Goal: Information Seeking & Learning: Learn about a topic

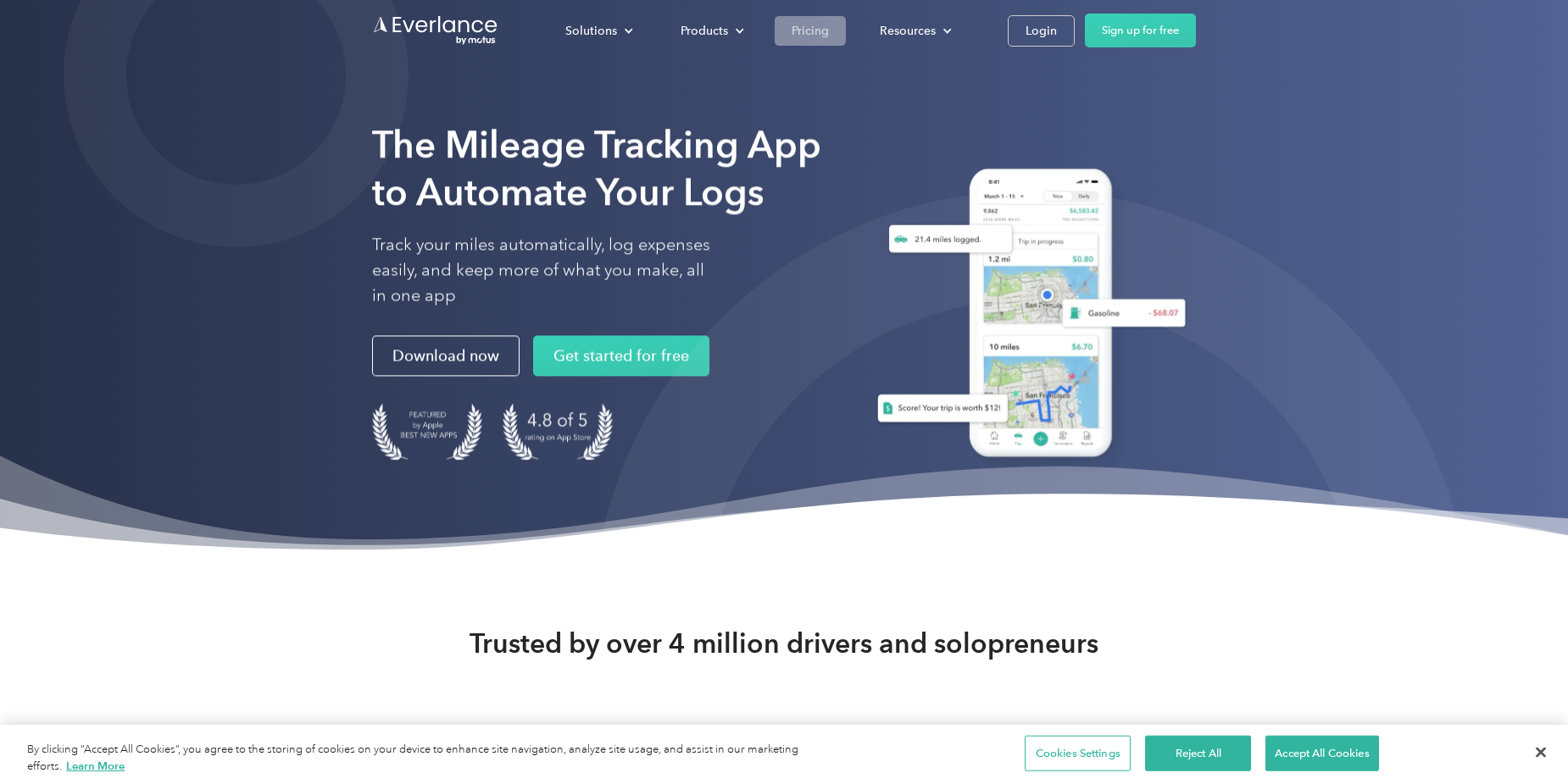
click at [826, 37] on div "Pricing" at bounding box center [810, 31] width 38 height 21
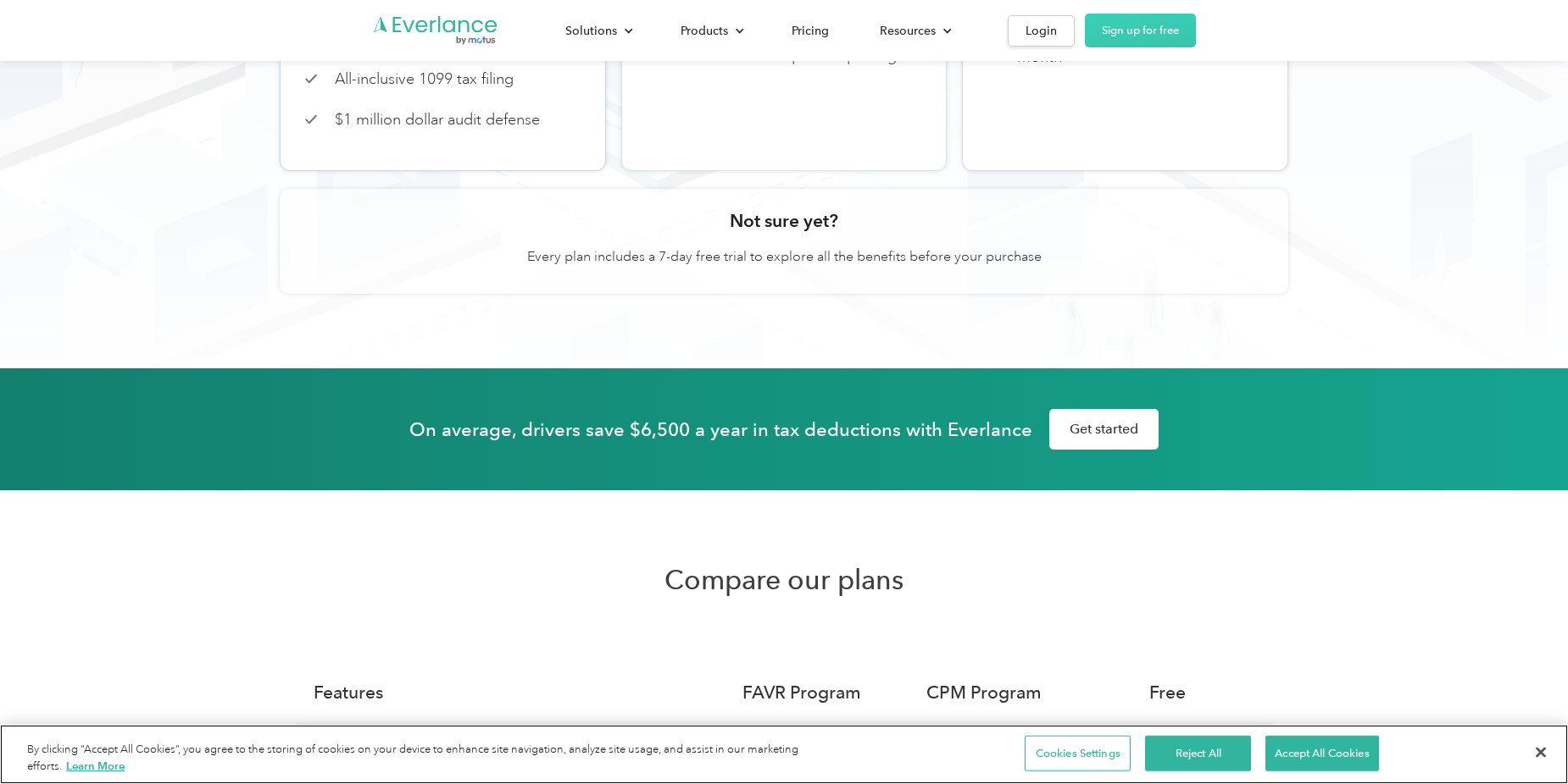
scroll to position [703, 0]
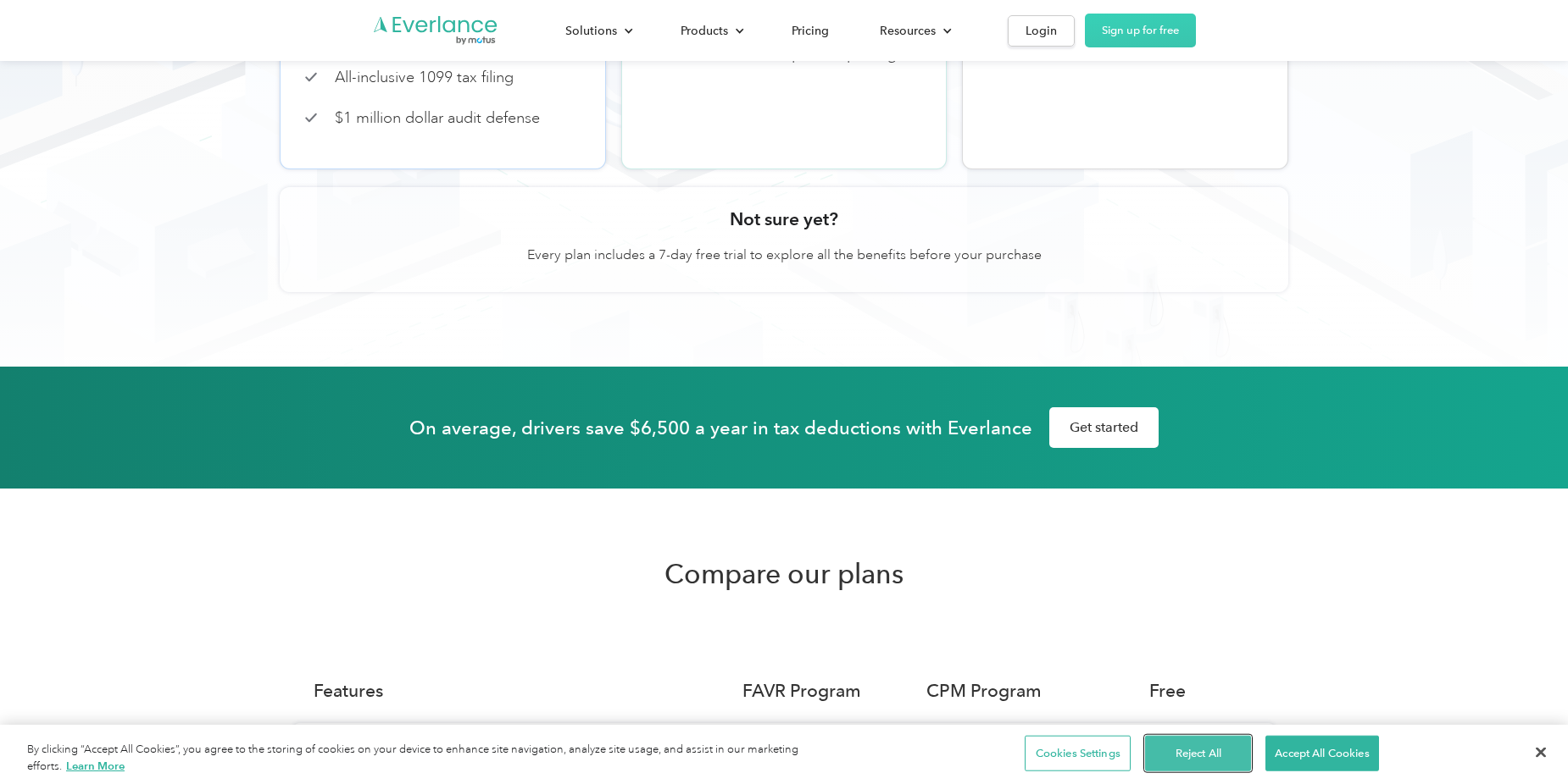
click at [1194, 752] on button "Reject All" at bounding box center [1198, 754] width 106 height 36
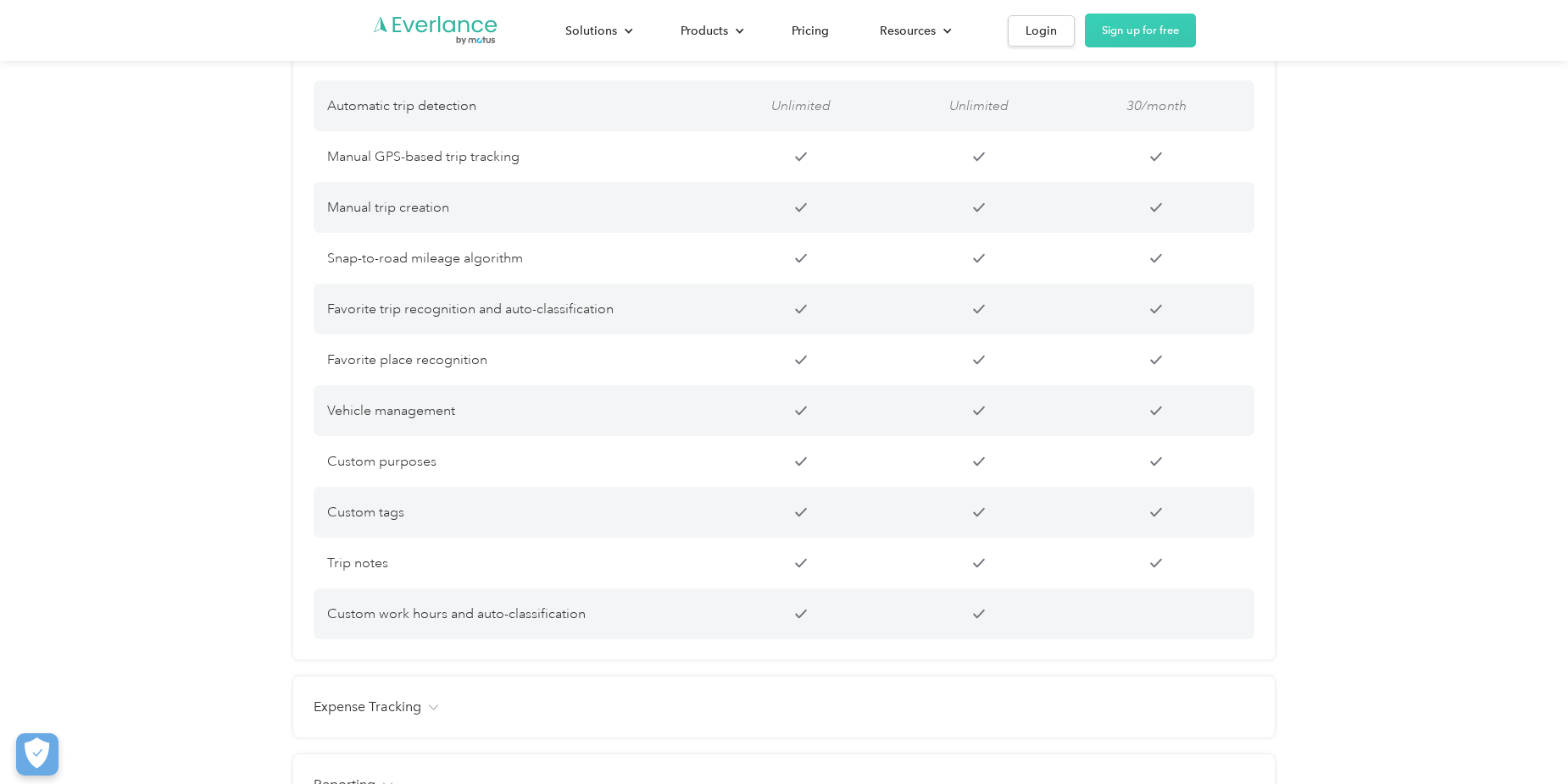
scroll to position [1408, 0]
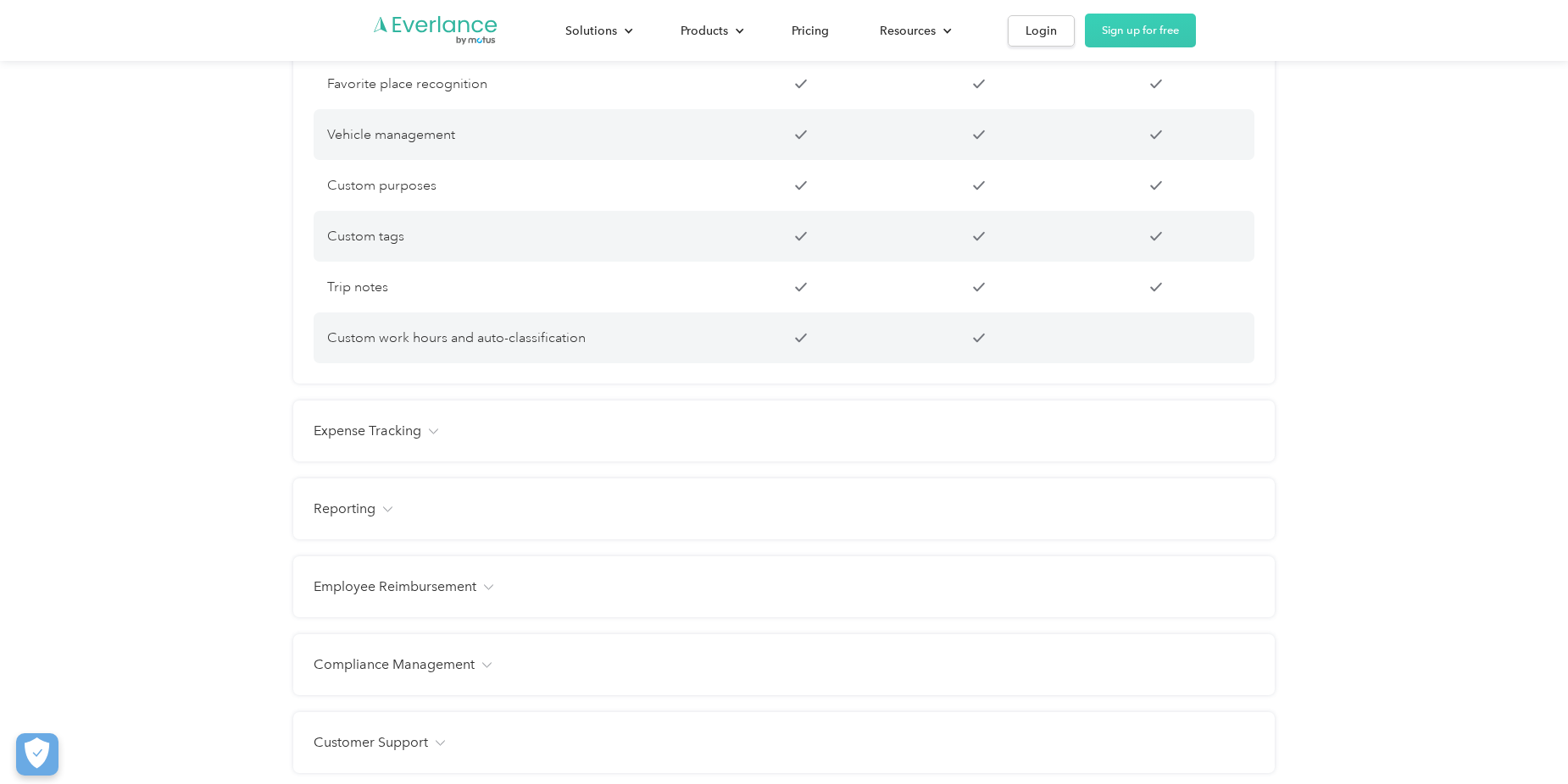
click at [390, 442] on h4 "Expense Tracking" at bounding box center [367, 431] width 108 height 21
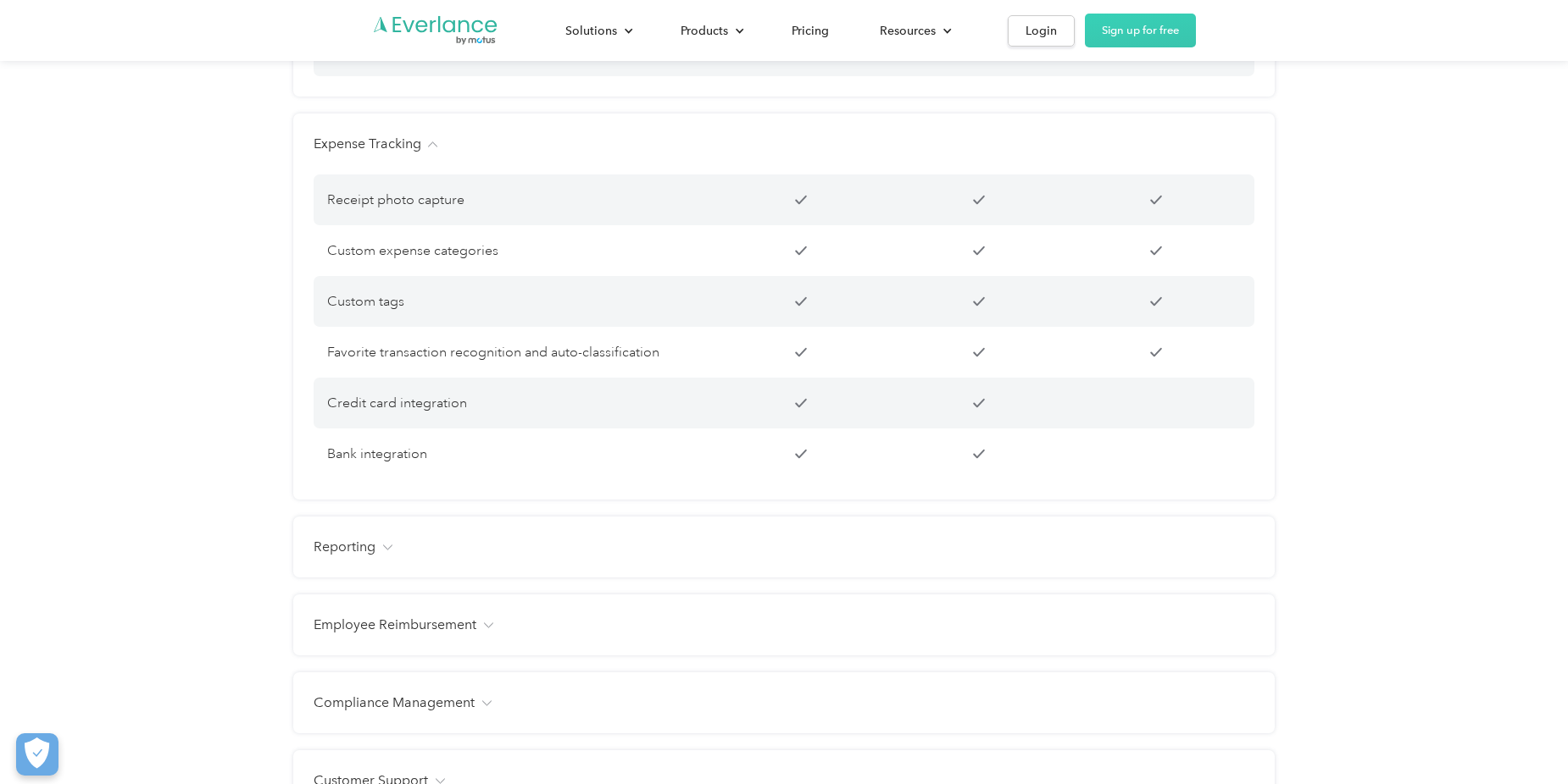
scroll to position [1972, 0]
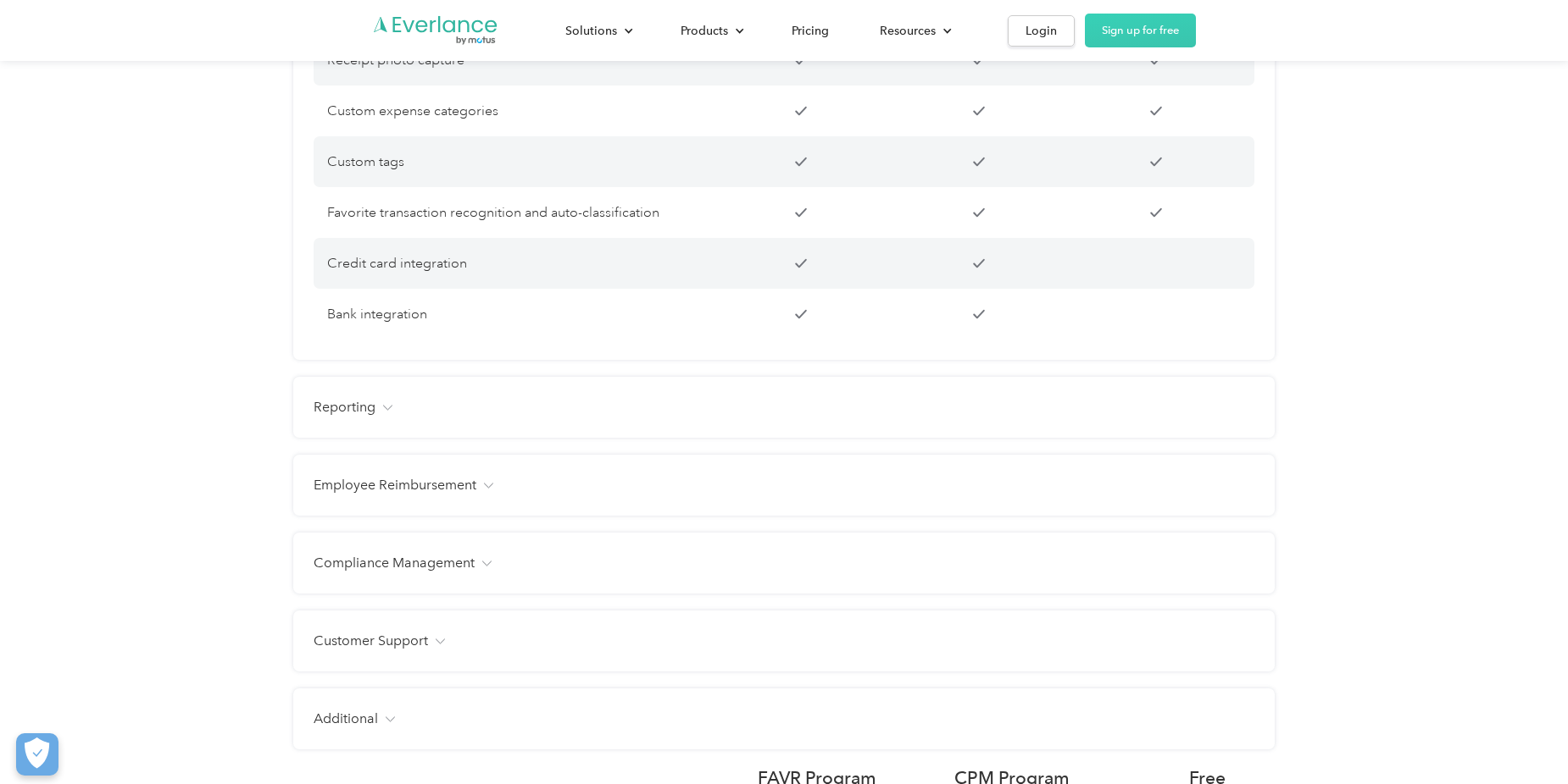
click at [342, 418] on h4 "Reporting" at bounding box center [344, 407] width 62 height 21
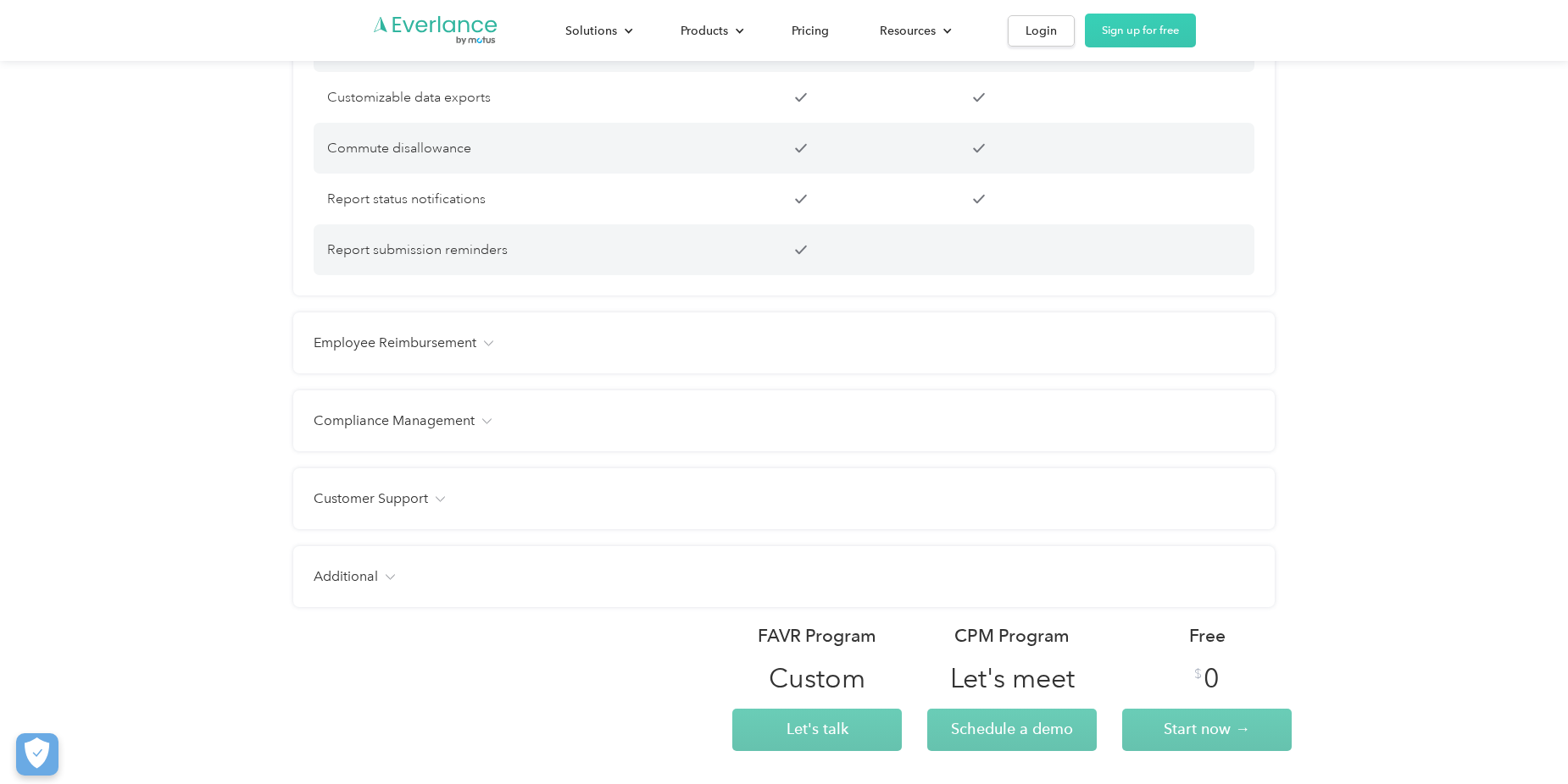
click at [331, 373] on div "Employee Reimbursement Tax-free benefit Customizable mileage rates Customizable…" at bounding box center [784, 342] width 981 height 61
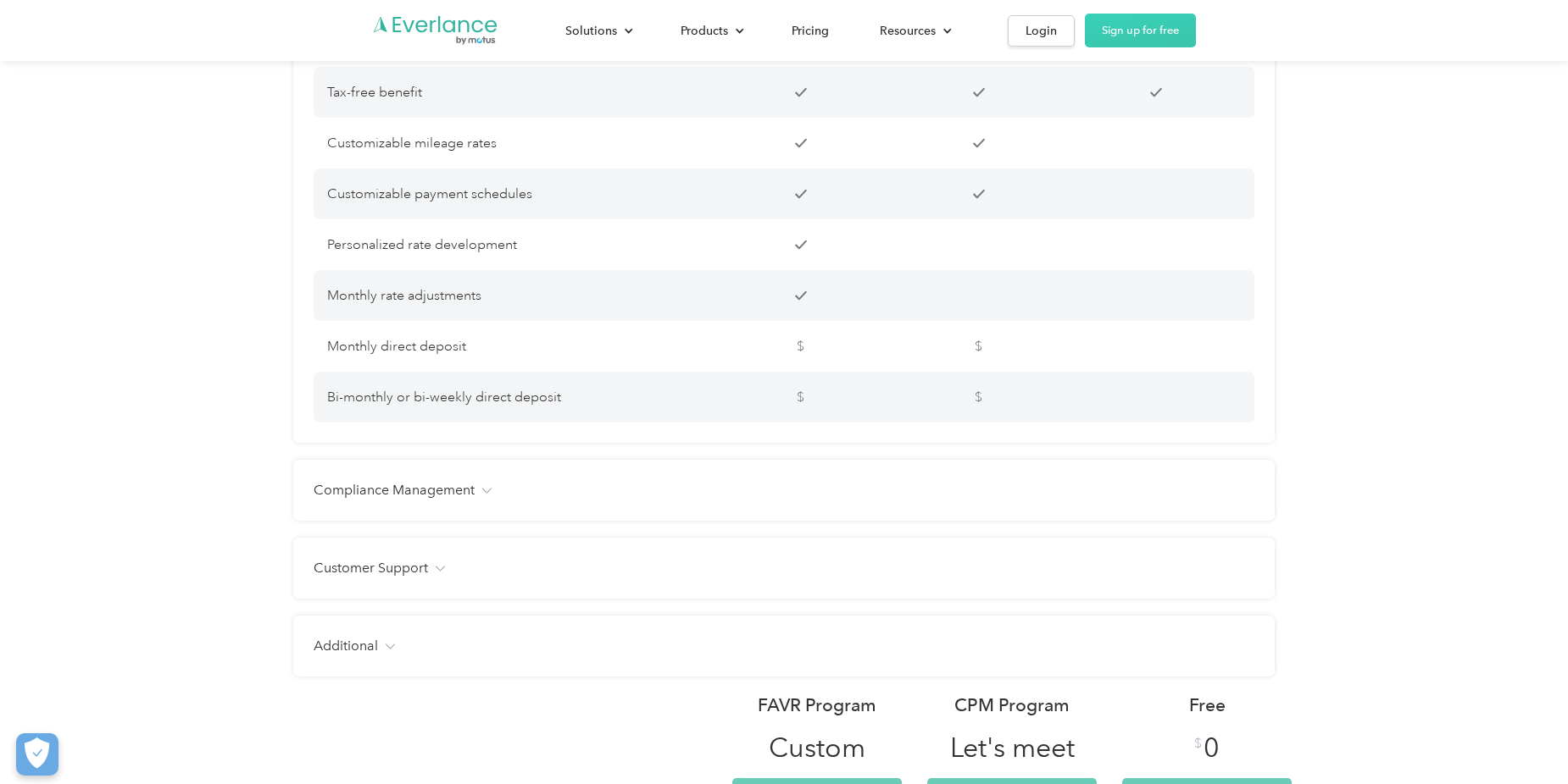
scroll to position [3240, 0]
click at [323, 500] on h4 "Compliance Management" at bounding box center [394, 490] width 161 height 21
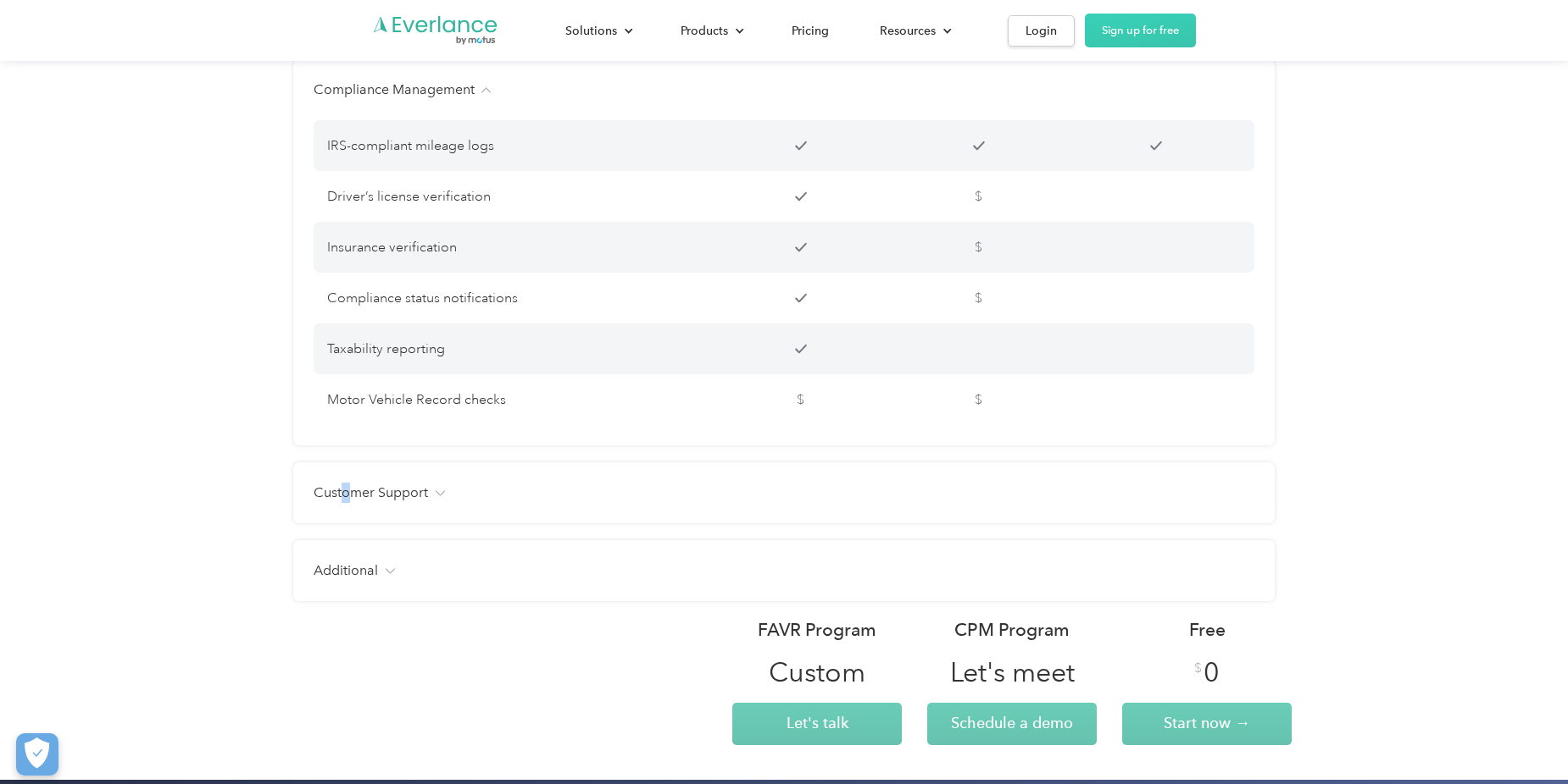
click at [346, 503] on h4 "Customer Support" at bounding box center [371, 493] width 115 height 21
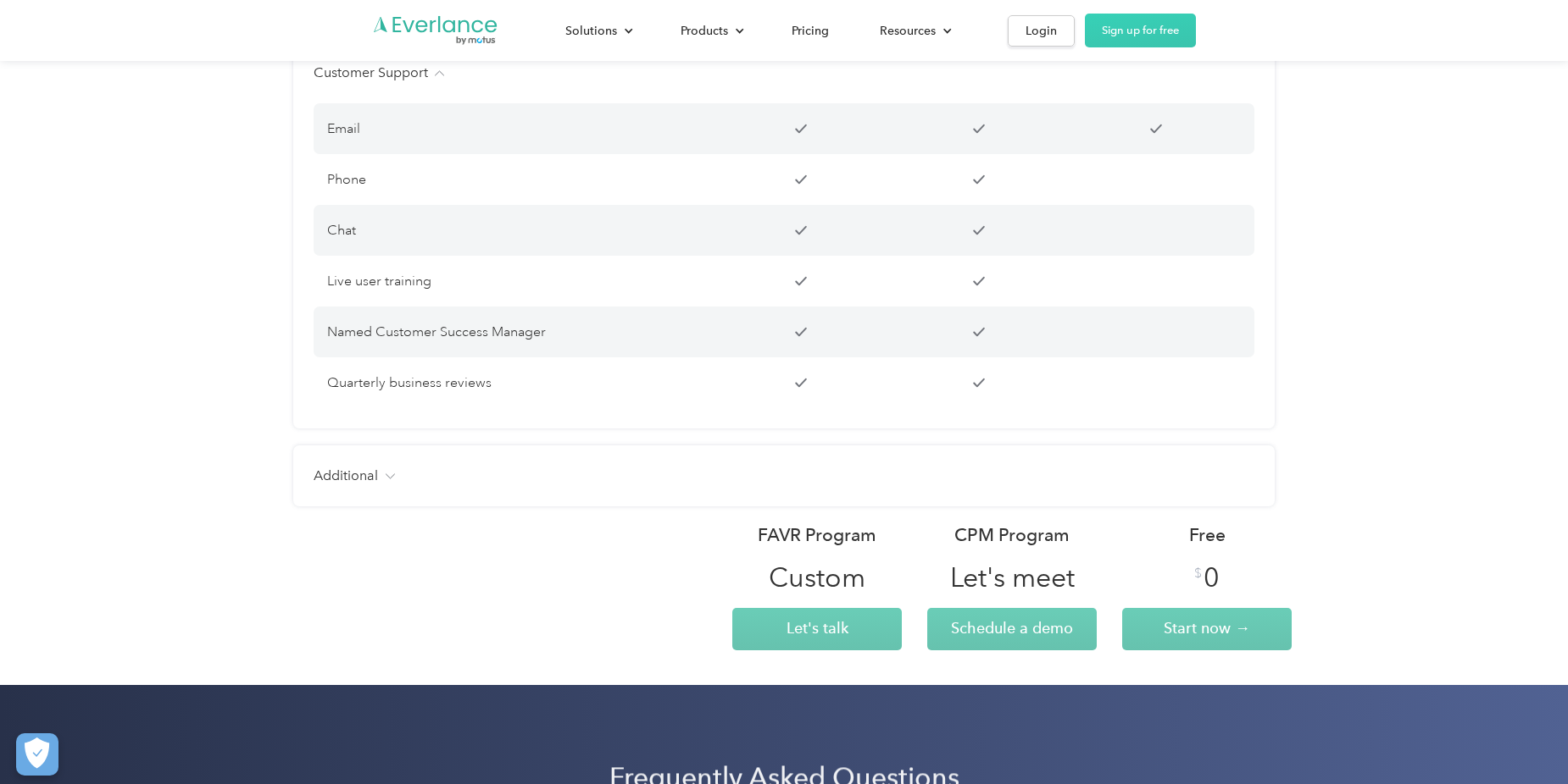
click at [308, 502] on div "Additional Users Unlimited Unlimited Up to 15 Free manager and admin-only licen…" at bounding box center [784, 476] width 981 height 61
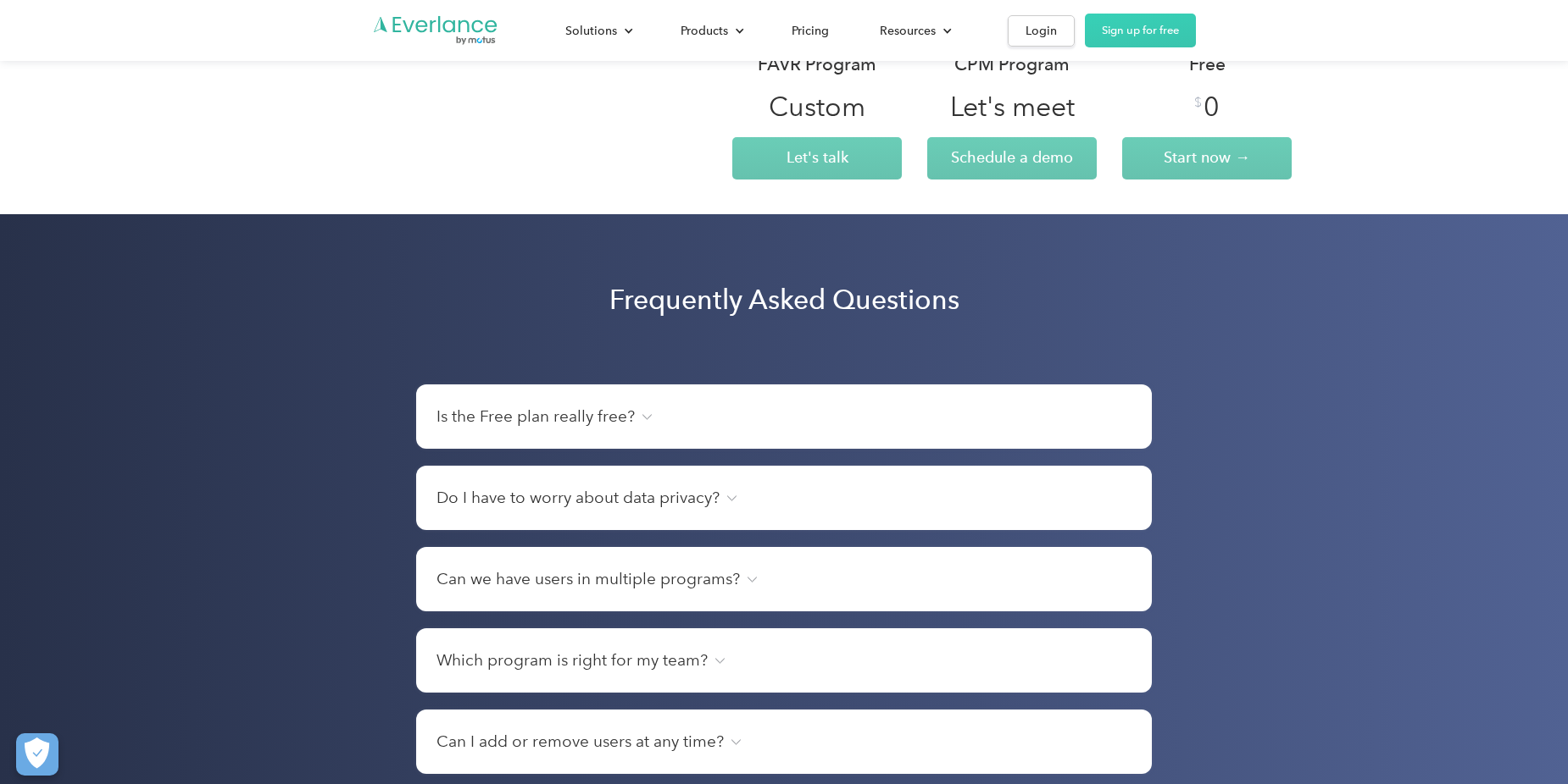
scroll to position [5213, 0]
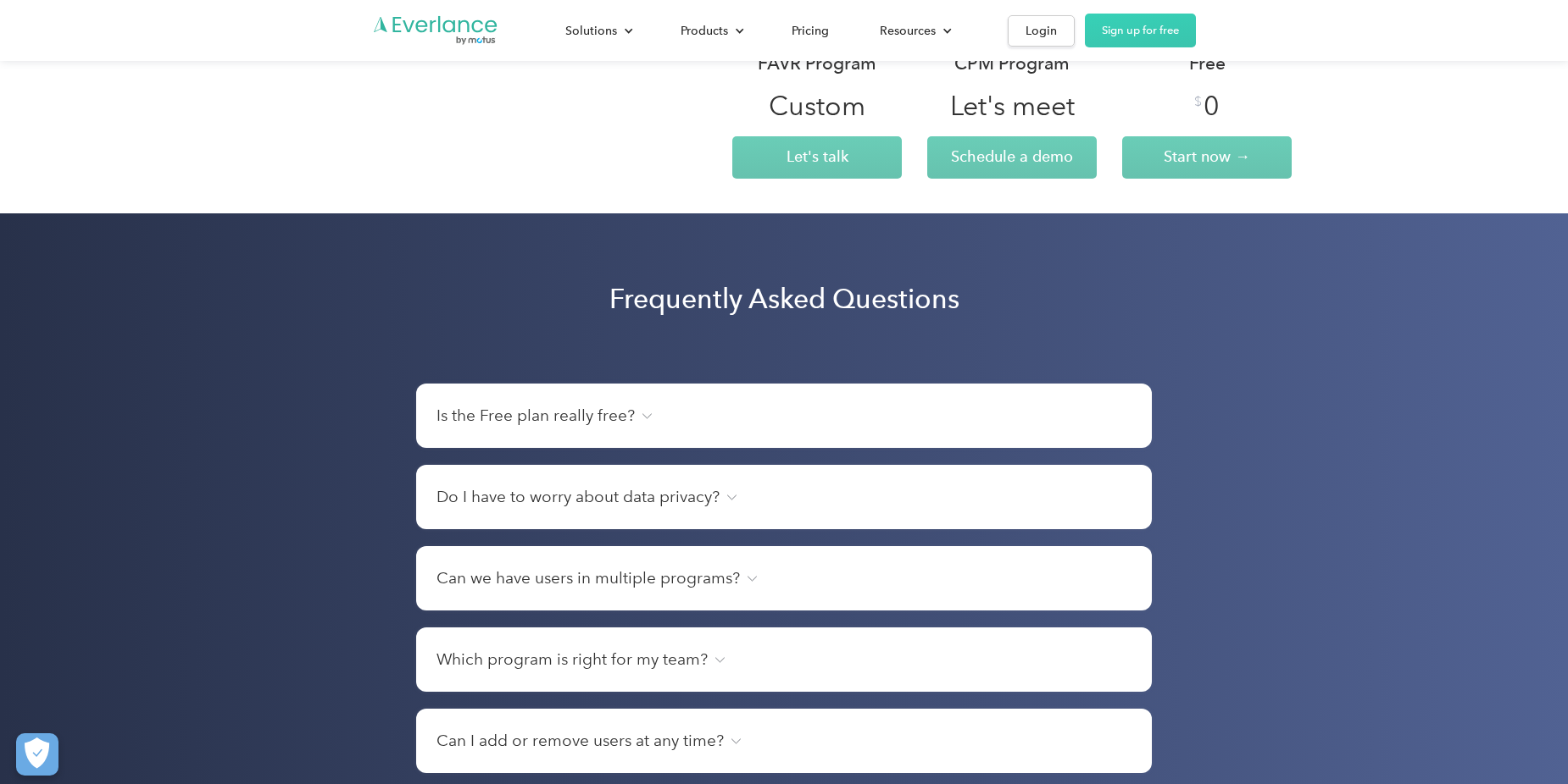
click at [444, 428] on h4 "Is the Free plan really free?" at bounding box center [536, 416] width 199 height 24
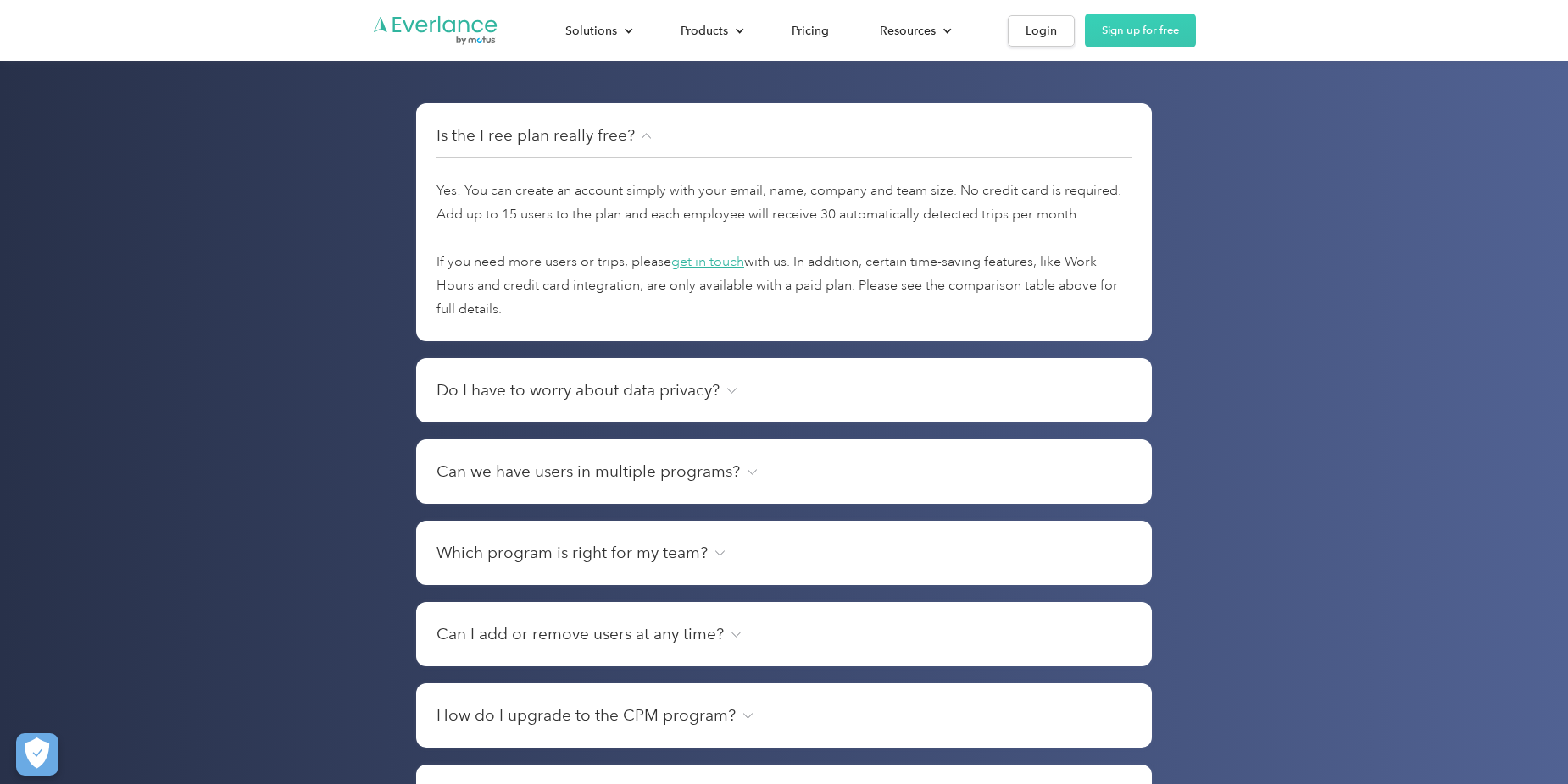
scroll to position [5494, 0]
click at [424, 414] on div "Do I have to worry about data privacy? No. We do not sell or share your email o…" at bounding box center [784, 389] width 736 height 64
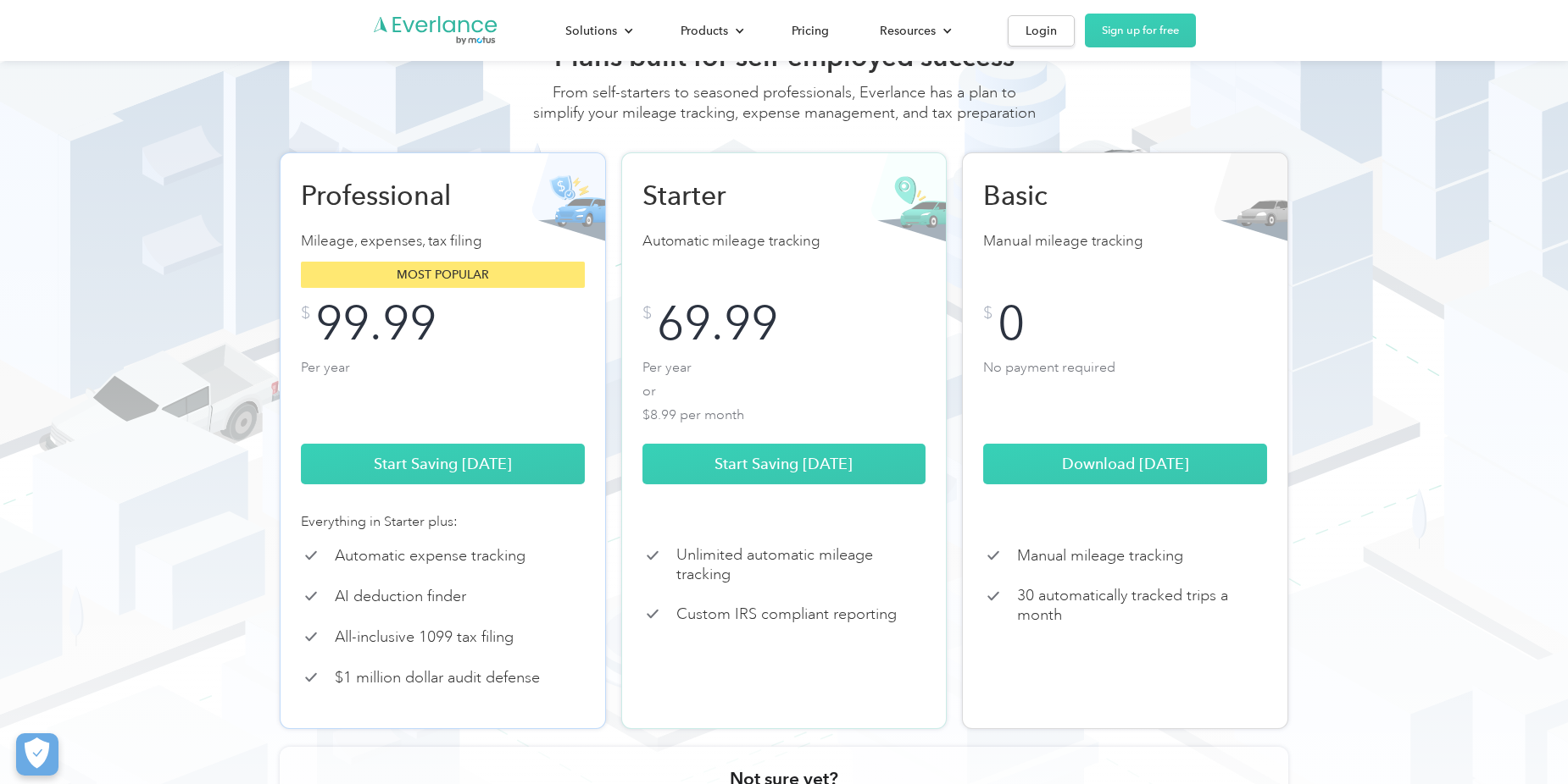
scroll to position [0, 0]
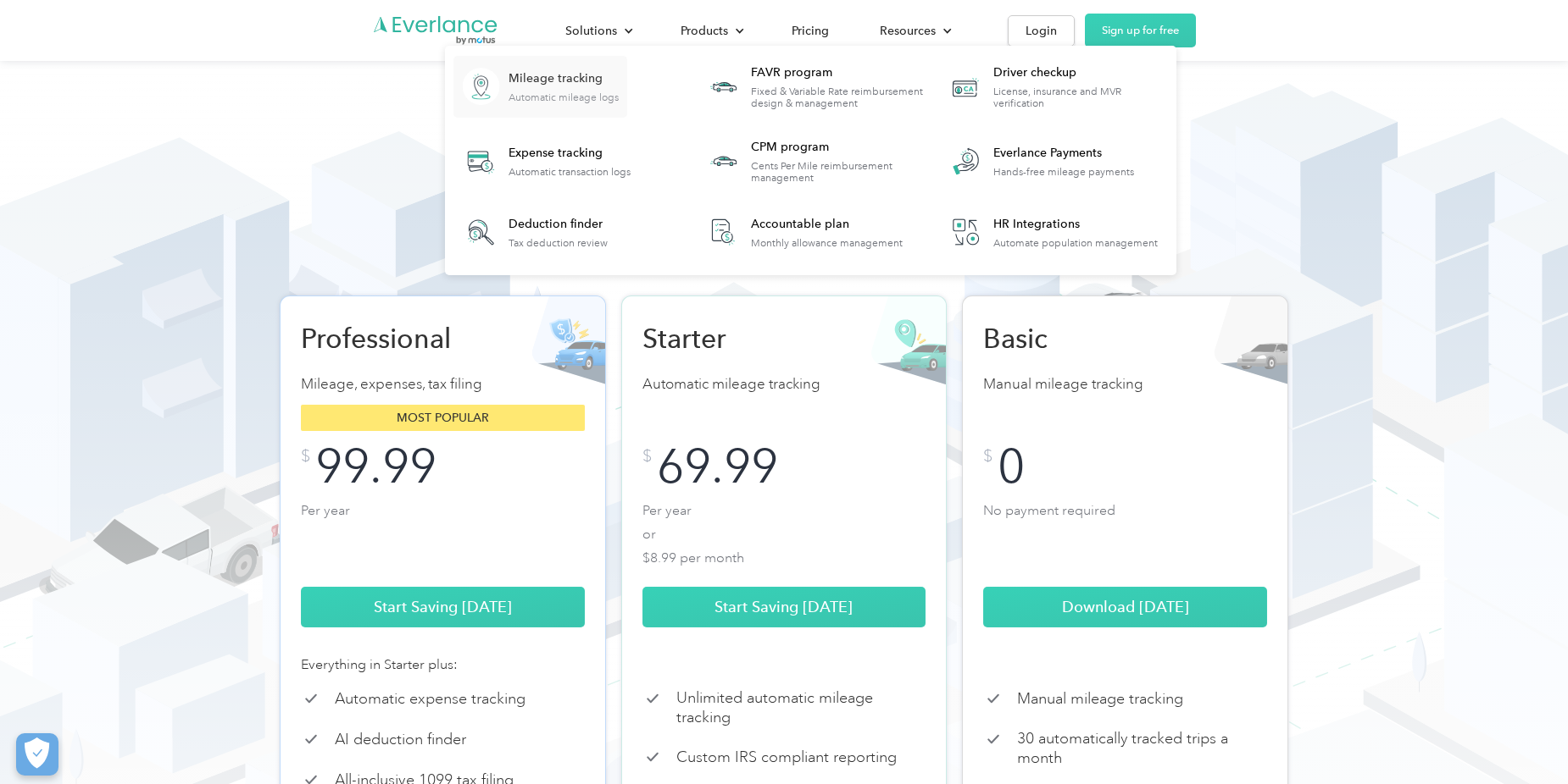
click at [568, 100] on div "Automatic mileage logs" at bounding box center [563, 98] width 110 height 12
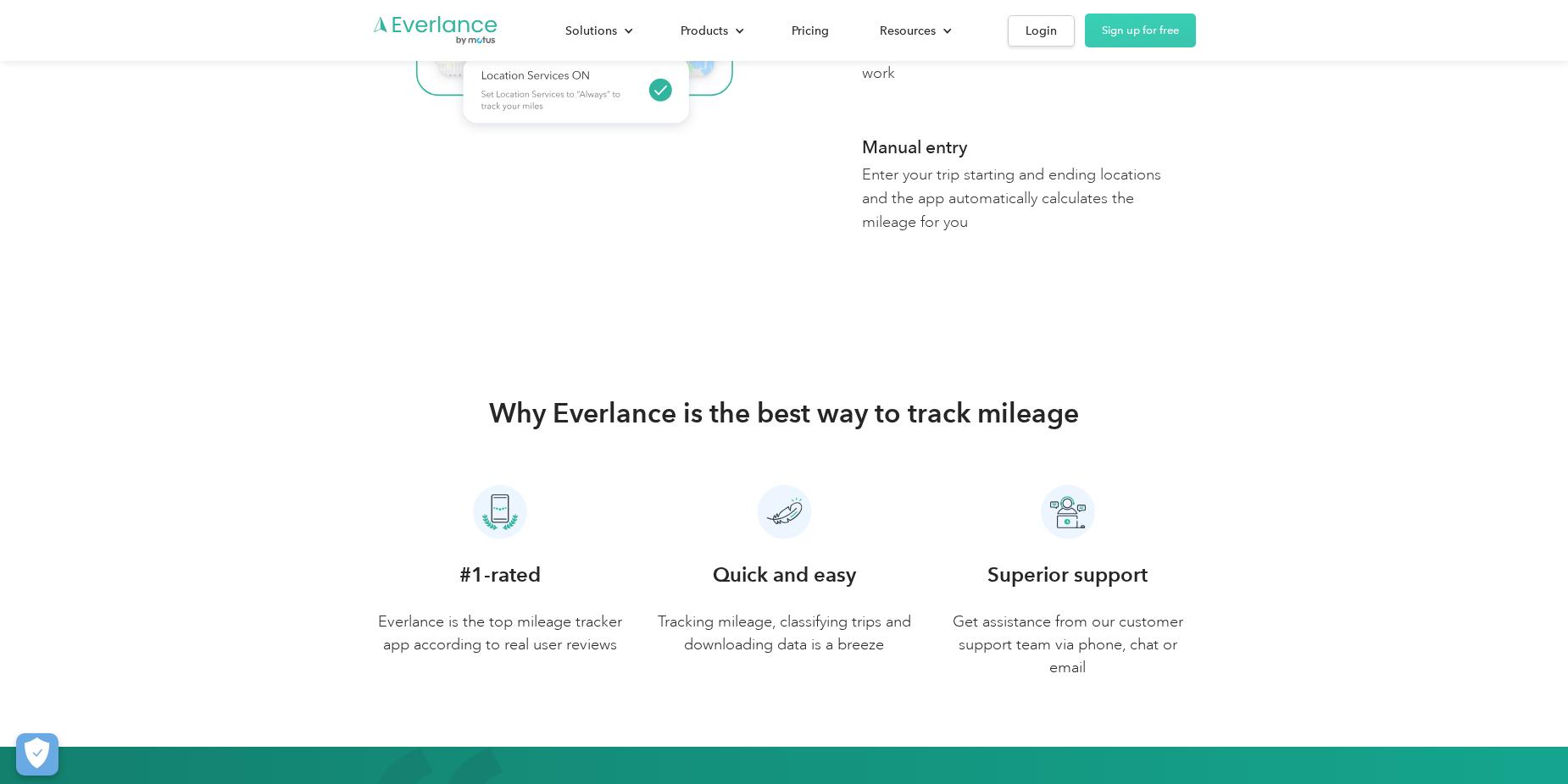
scroll to position [6910, 0]
